Goal: Task Accomplishment & Management: Manage account settings

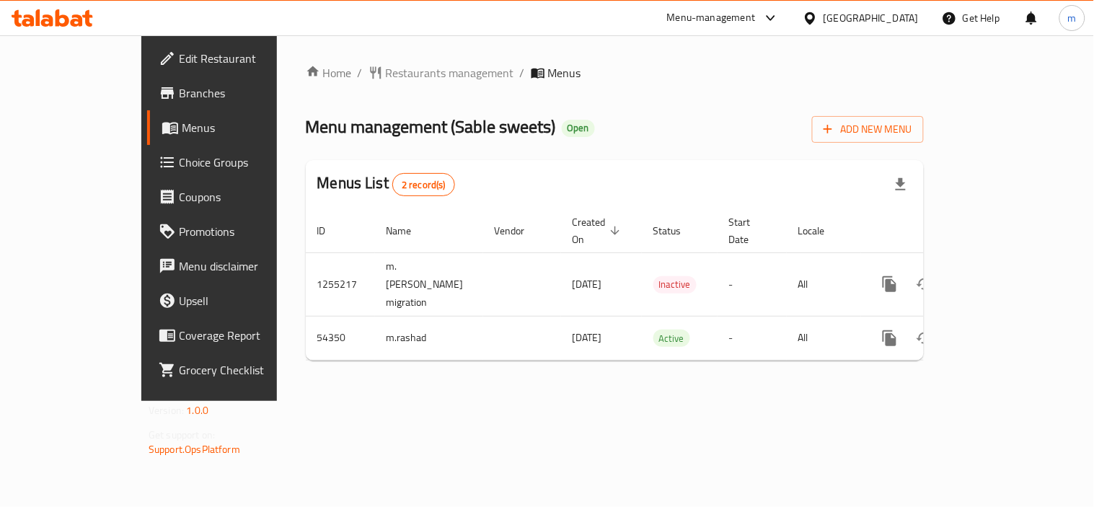
click at [80, 19] on icon at bounding box center [77, 20] width 12 height 12
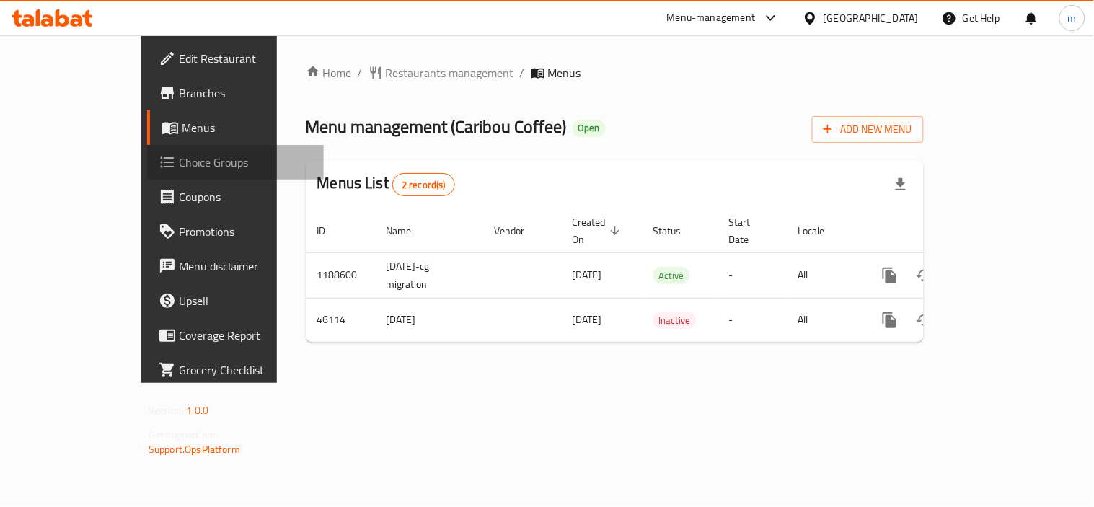
click at [147, 150] on link "Choice Groups" at bounding box center [235, 162] width 177 height 35
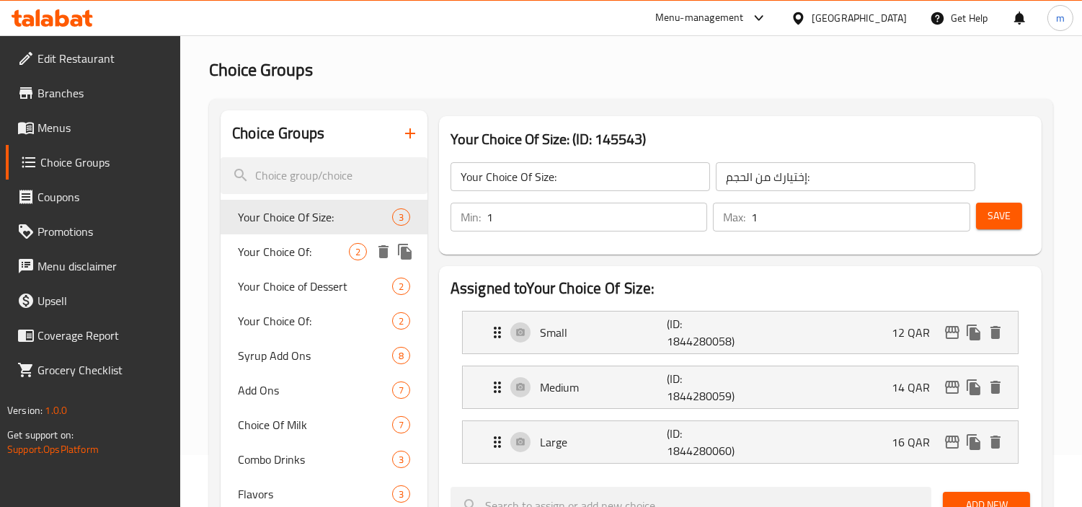
scroll to position [80, 0]
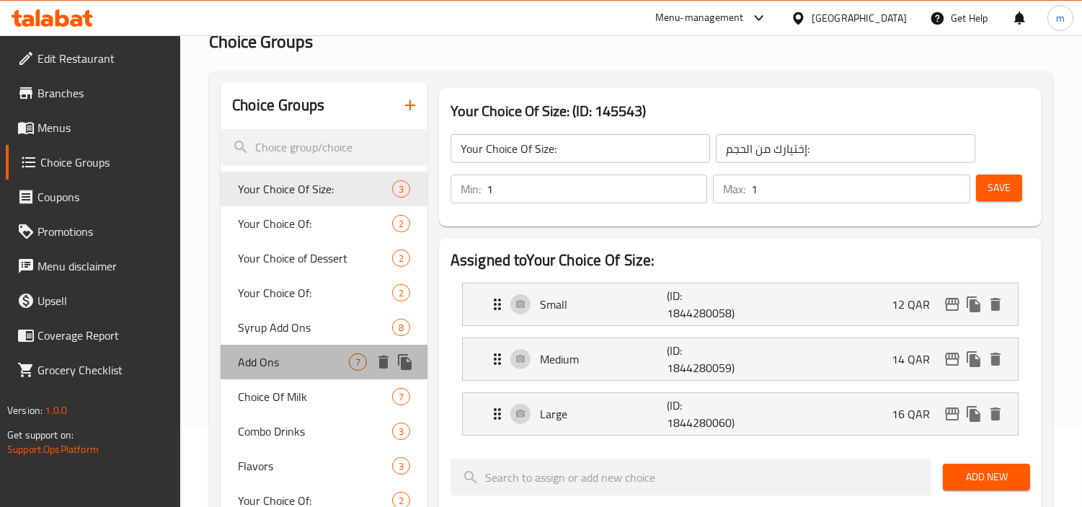
click at [301, 360] on span "Add Ons" at bounding box center [293, 361] width 111 height 17
type input "Add Ons"
type input "إضافات"
type input "0"
type input "7"
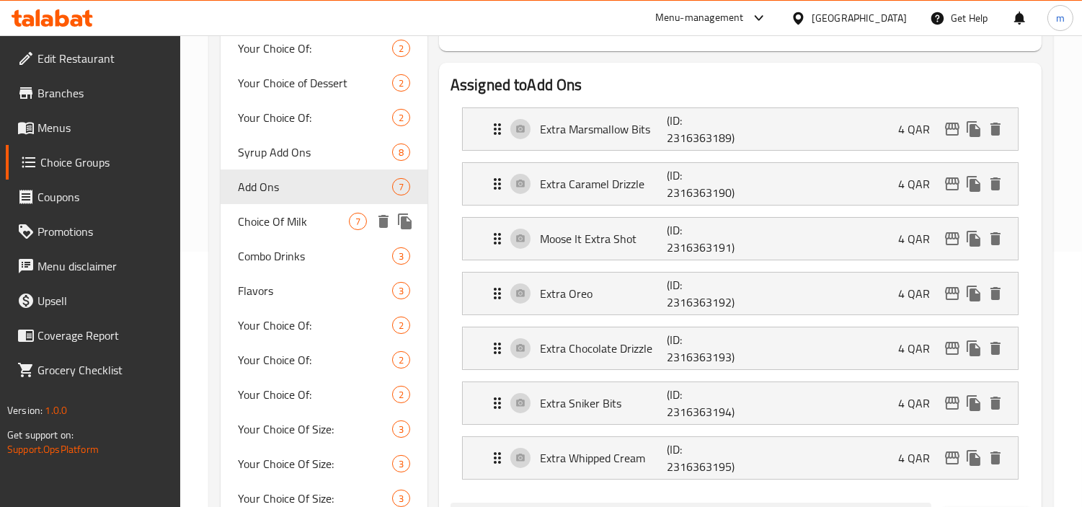
scroll to position [240, 0]
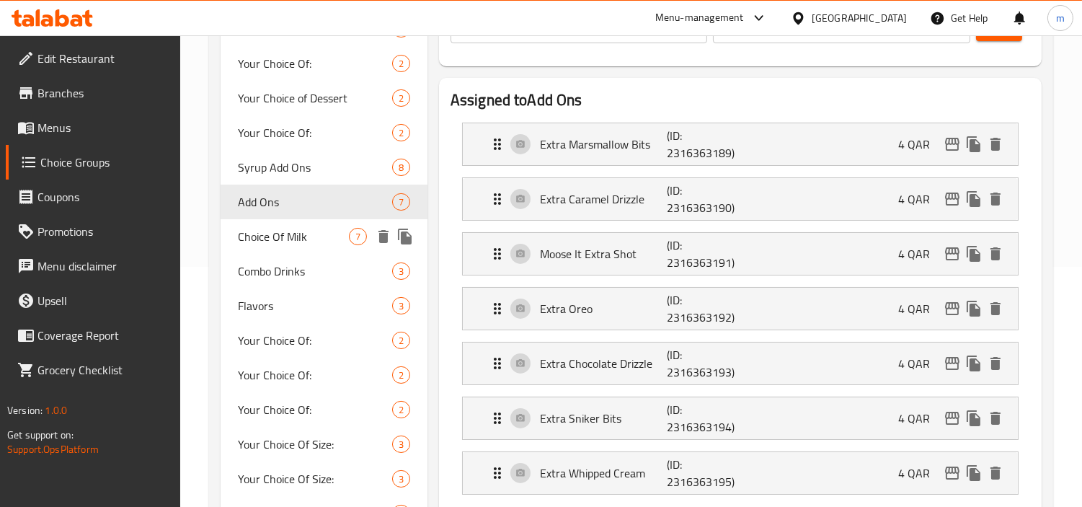
click at [297, 229] on span "Choice Of Milk" at bounding box center [293, 236] width 111 height 17
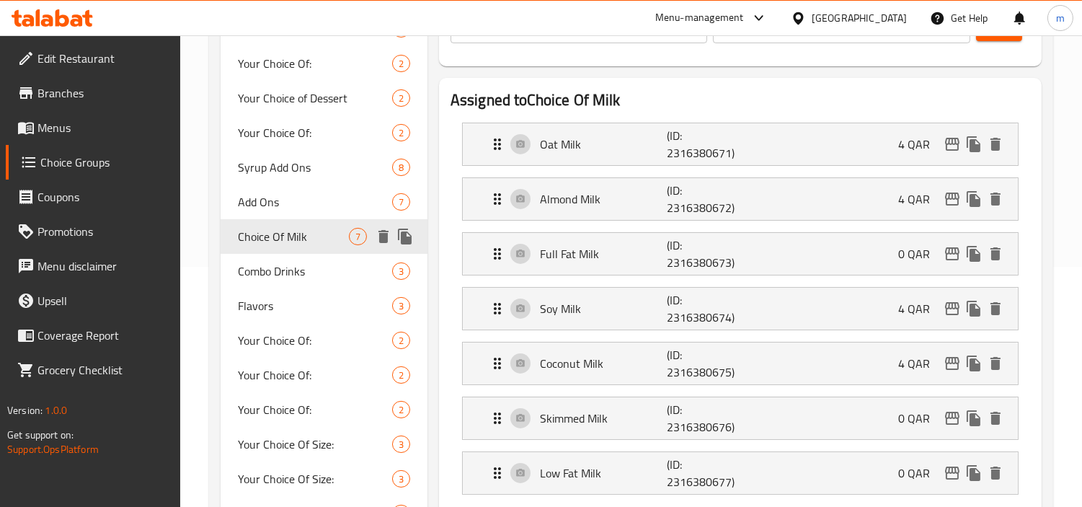
type input "Choice Of Milk"
type input "اختيار حليب"
type input "1"
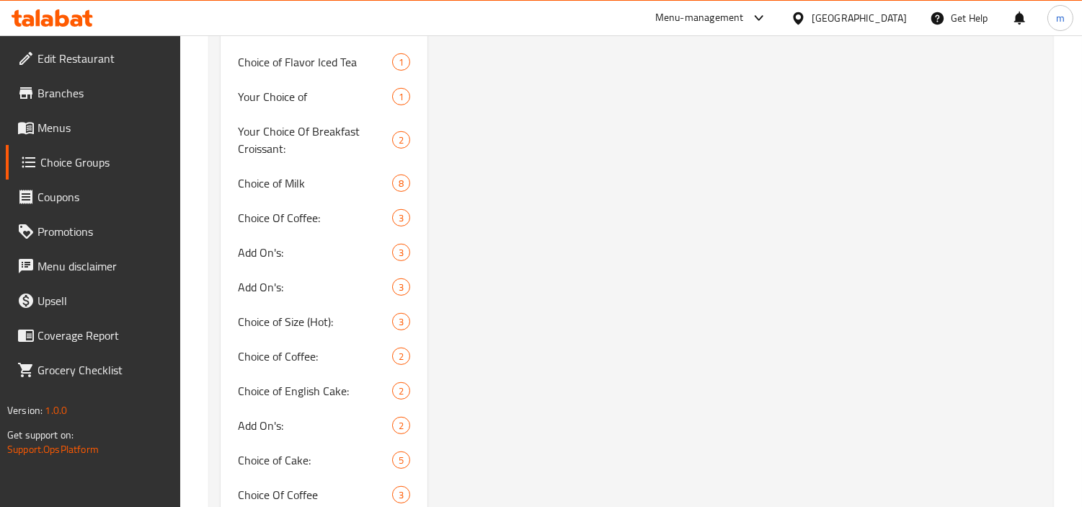
scroll to position [1281, 0]
click at [596, 256] on div "Choice Of Milk (ID: 1037377) Choice Of Milk ​ اختيار حليب ​ Min: 1 ​ Max: 1 ​ S…" at bounding box center [738, 425] width 620 height 3089
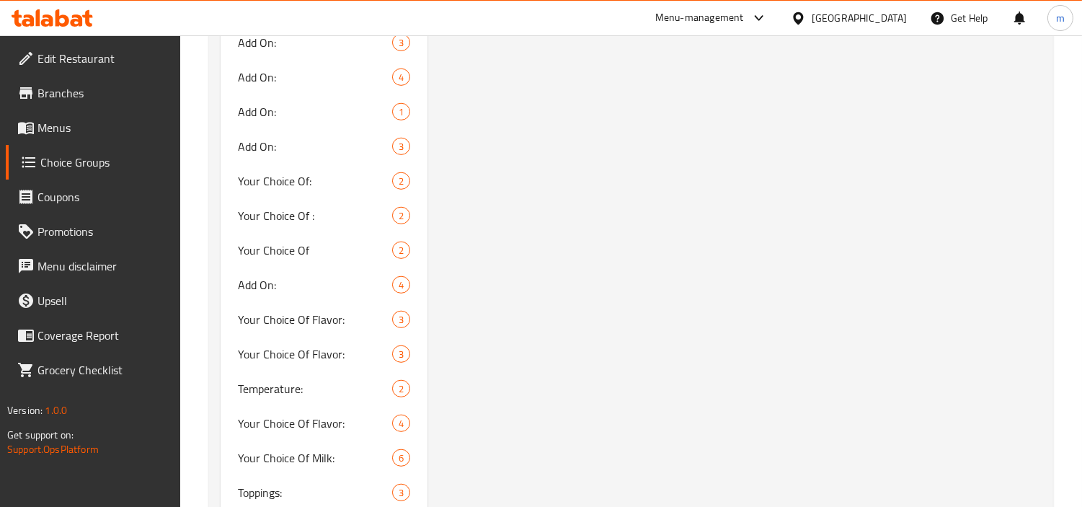
scroll to position [2002, 0]
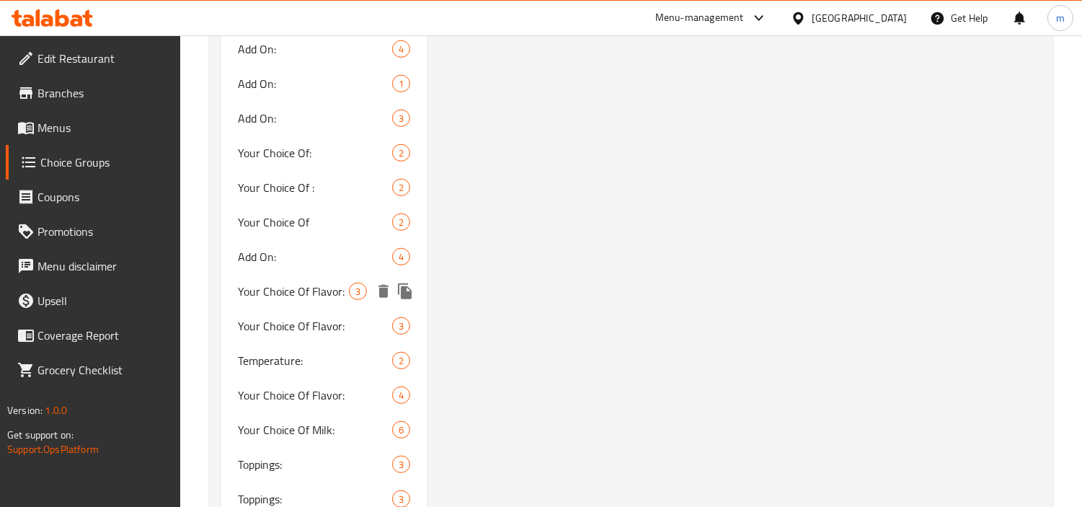
click at [286, 286] on span "Your Choice Of Flavor:" at bounding box center [293, 291] width 111 height 17
type input "Your Choice Of Flavor:"
type input "أختيارك من النكهة:"
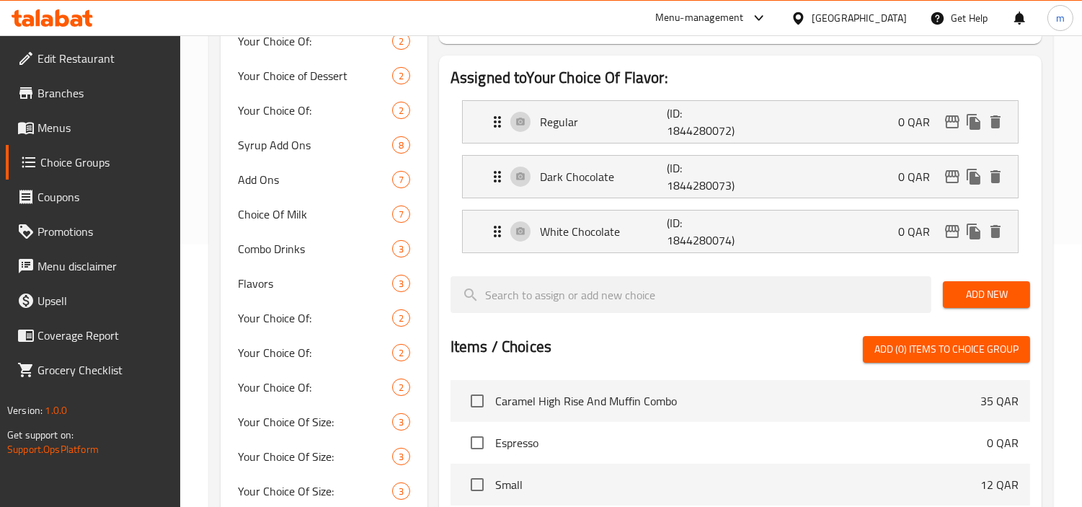
scroll to position [160, 0]
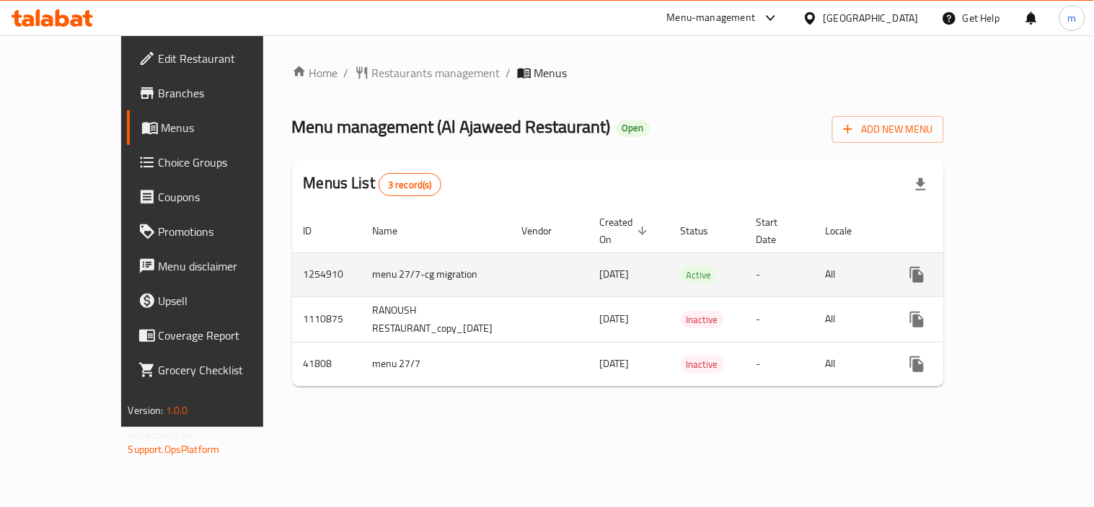
click at [404, 252] on td "menu 27/7-cg migration" at bounding box center [435, 274] width 149 height 44
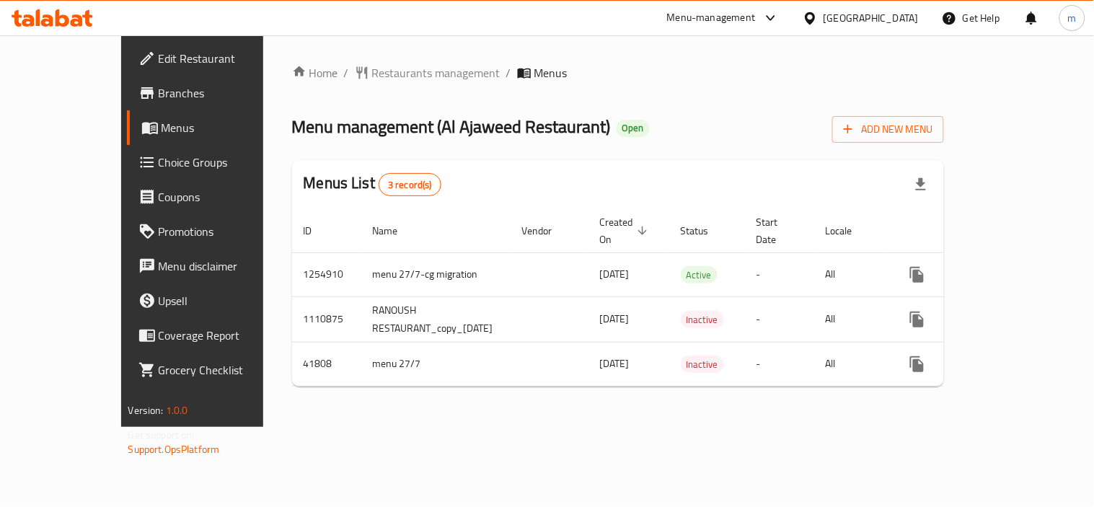
click at [42, 17] on icon at bounding box center [52, 17] width 81 height 17
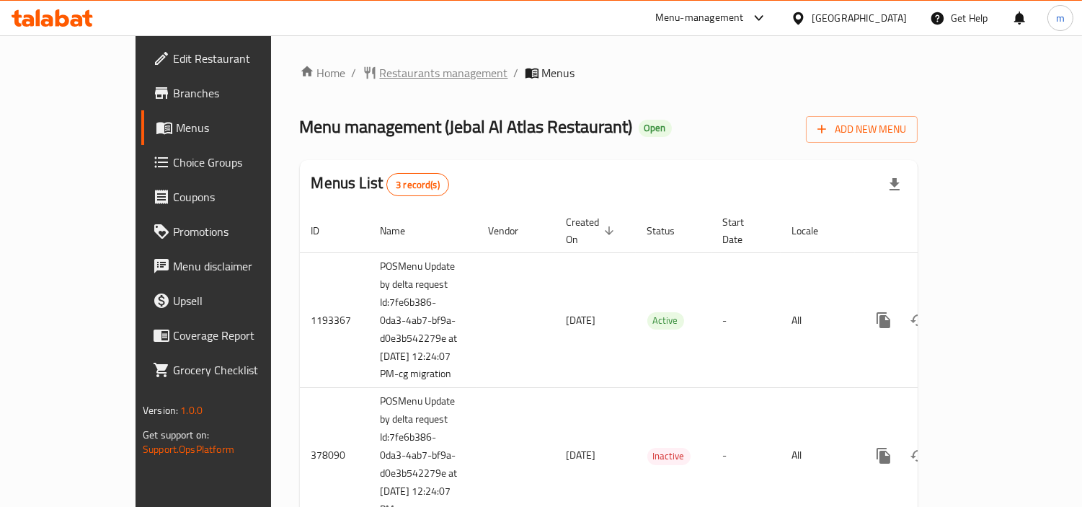
click at [380, 71] on span "Restaurants management" at bounding box center [444, 72] width 128 height 17
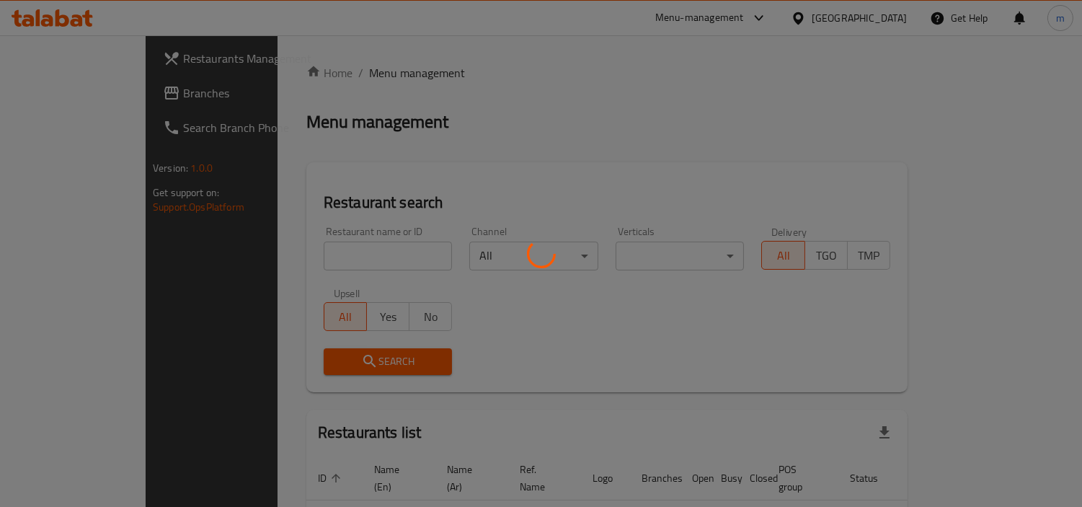
click at [307, 253] on div at bounding box center [541, 253] width 1082 height 507
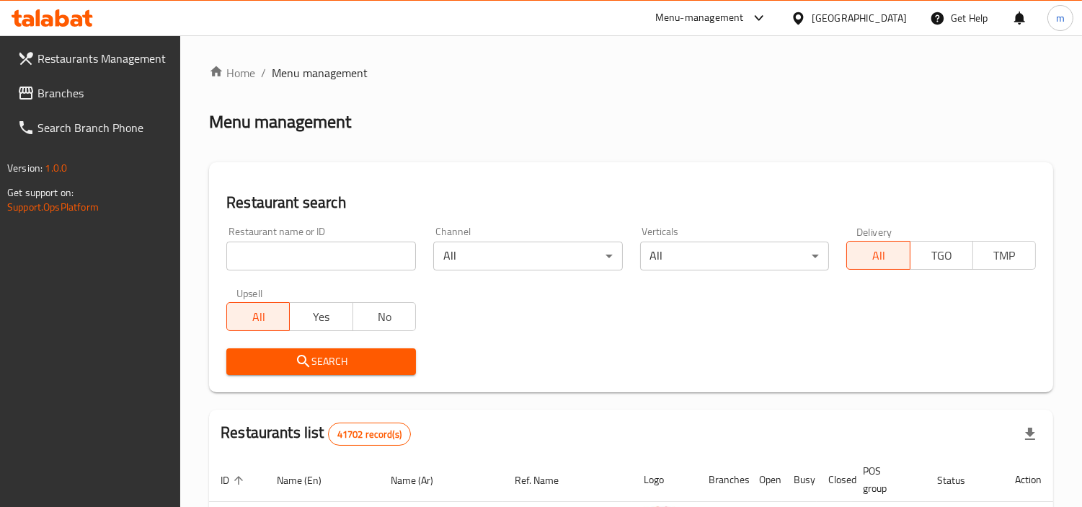
click at [307, 253] on input "search" at bounding box center [321, 256] width 190 height 29
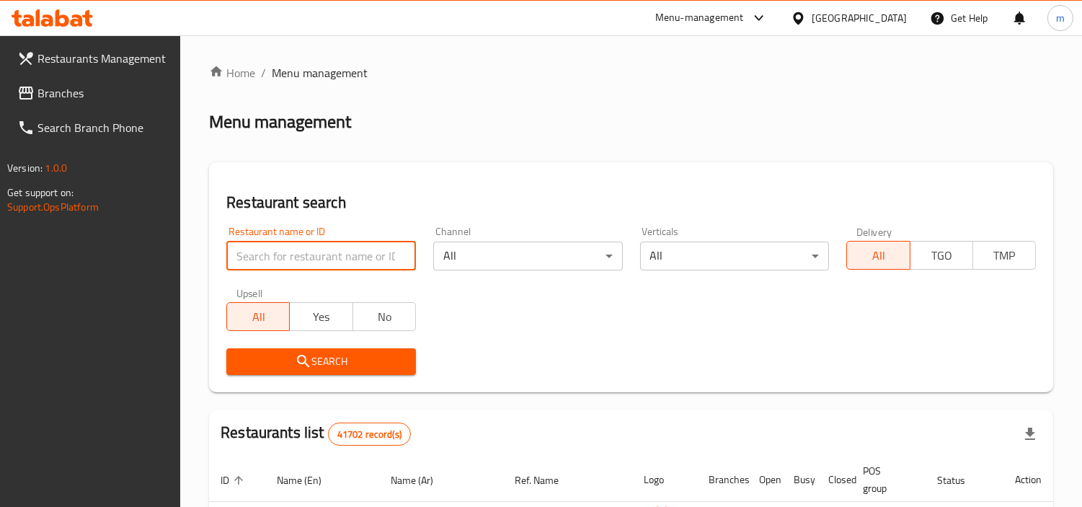
paste input "3265"
type input "3265"
click button "Search" at bounding box center [321, 361] width 190 height 27
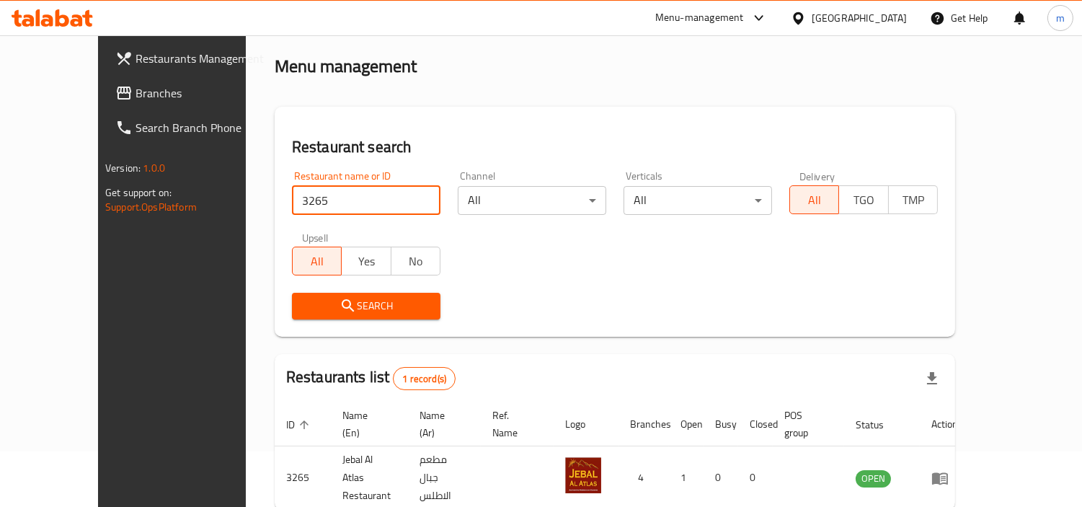
scroll to position [27, 0]
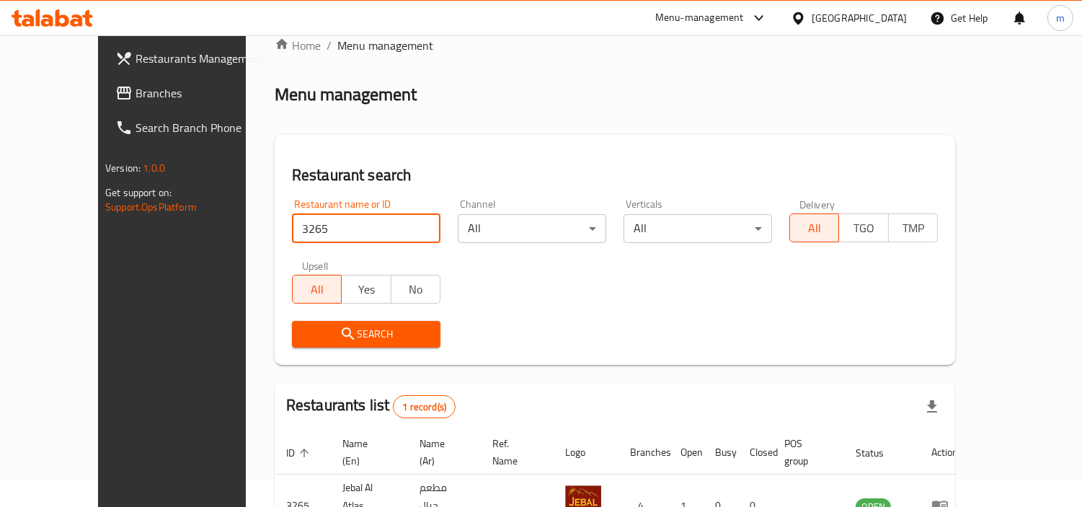
click at [736, 25] on div "Menu-management" at bounding box center [699, 17] width 89 height 17
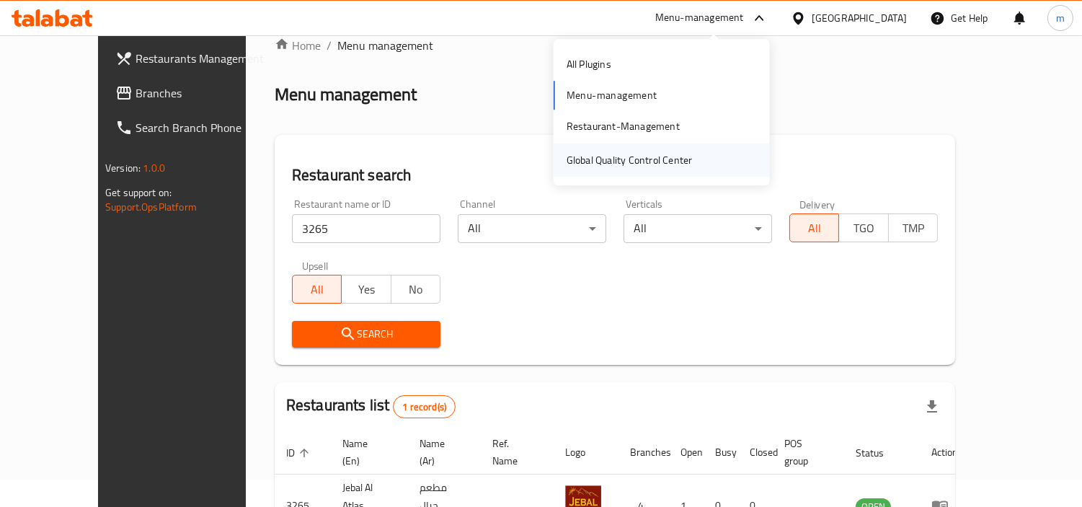
click at [620, 159] on div "Global Quality Control Center" at bounding box center [630, 160] width 126 height 16
